Goal: Information Seeking & Learning: Obtain resource

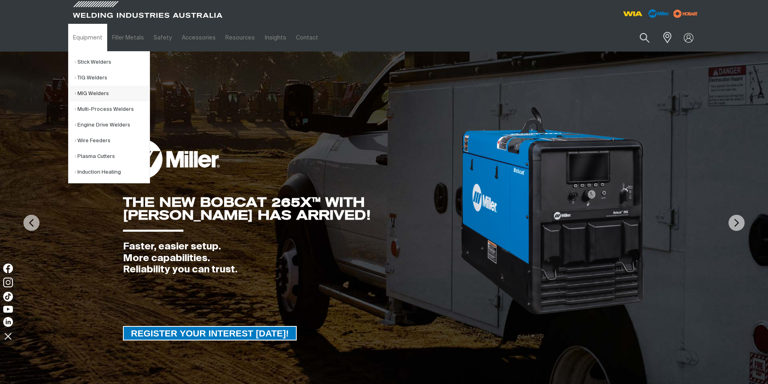
click at [92, 94] on link "MIG Welders" at bounding box center [112, 94] width 75 height 16
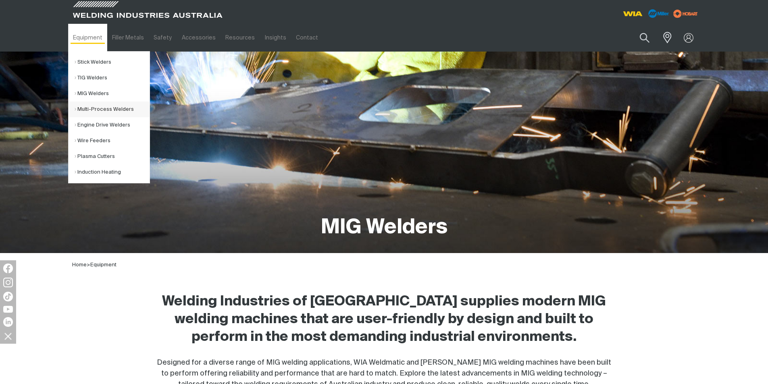
click at [102, 110] on link "Multi-Process Welders" at bounding box center [112, 110] width 75 height 16
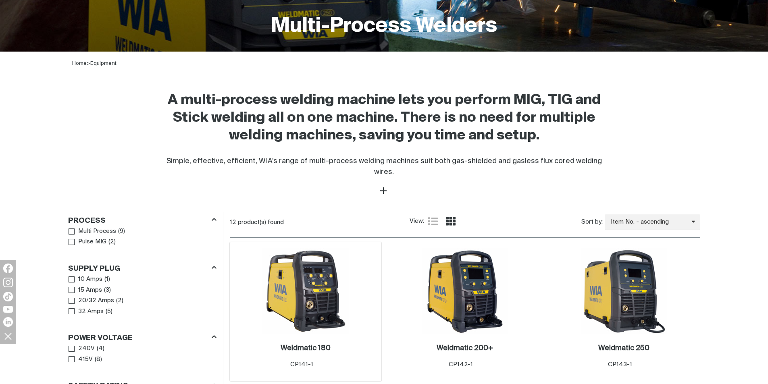
scroll to position [323, 0]
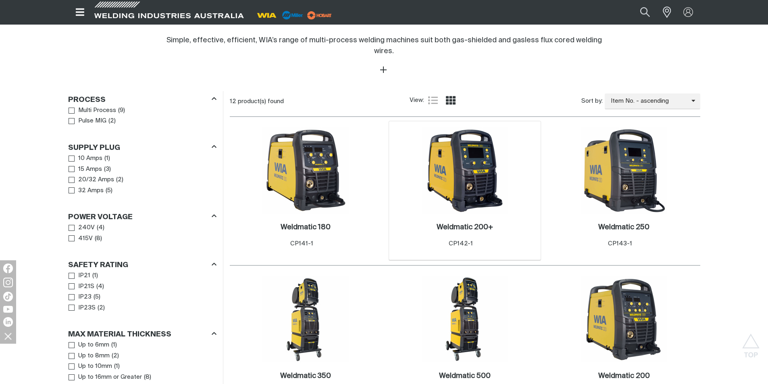
click at [486, 195] on img at bounding box center [465, 170] width 86 height 86
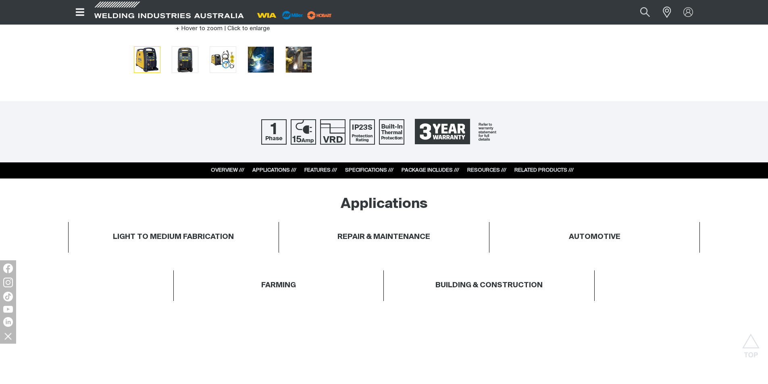
click at [480, 168] on link "RESOURCES ///" at bounding box center [487, 170] width 39 height 5
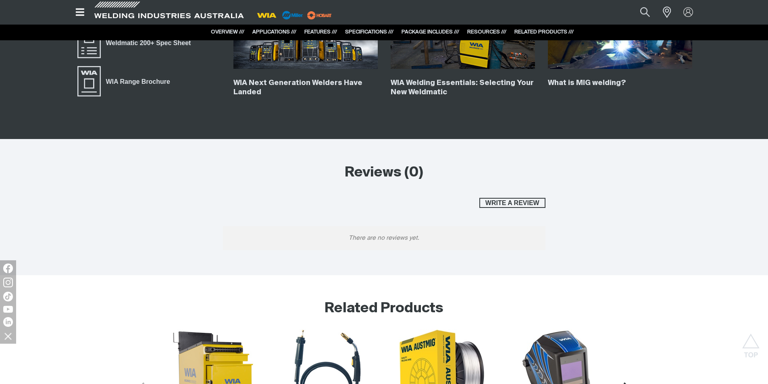
scroll to position [3558, 0]
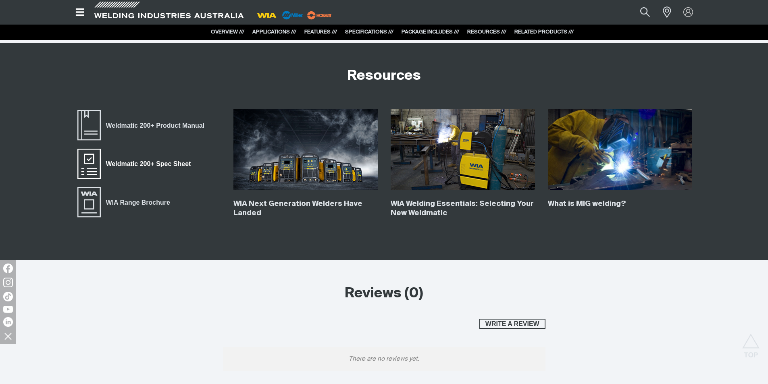
click at [129, 163] on span "Weldmatic 200+ Spec Sheet" at bounding box center [149, 164] width 96 height 10
